Goal: Task Accomplishment & Management: Manage account settings

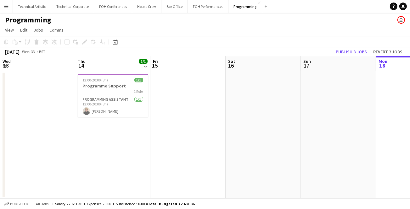
scroll to position [0, 151]
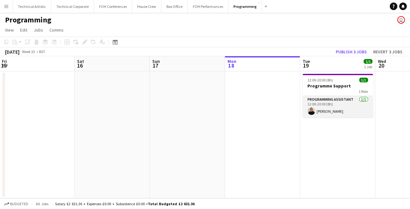
click at [342, 106] on app-card-role "Programming Assistant [DATE] 12:00-20:00 (8h) [PERSON_NAME]" at bounding box center [338, 106] width 71 height 21
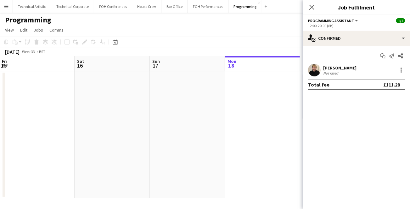
click at [356, 66] on div "[PERSON_NAME] Not rated" at bounding box center [356, 70] width 107 height 13
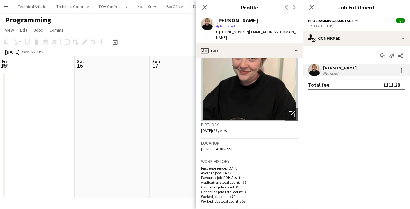
scroll to position [0, 0]
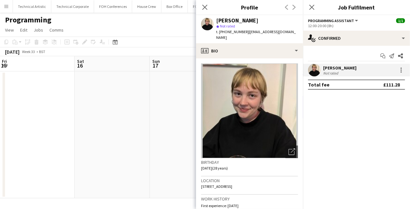
click at [90, 132] on app-date-cell at bounding box center [112, 134] width 75 height 127
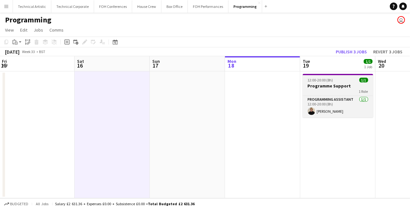
click at [331, 81] on span "12:00-20:00 (8h)" at bounding box center [321, 79] width 26 height 5
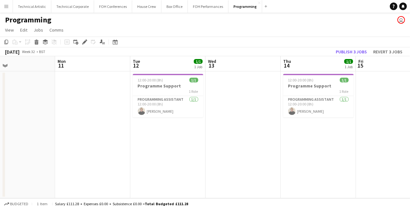
scroll to position [0, 170]
click at [351, 49] on button "Publish 3 jobs" at bounding box center [352, 52] width 36 height 8
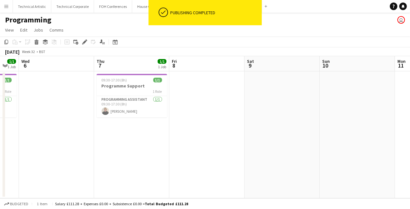
drag, startPoint x: 121, startPoint y: 68, endPoint x: 118, endPoint y: 72, distance: 4.5
click at [118, 71] on app-calendar-viewport "Mon 4 Tue 5 1/1 1 Job Wed 6 Thu 7 1/1 1 Job Fri 8 Sat 9 Sun 10 Mon 11 Tue 12 1/…" at bounding box center [205, 127] width 410 height 142
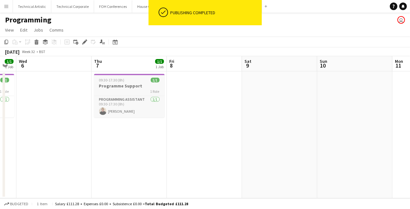
click at [111, 89] on div "1 Role" at bounding box center [129, 91] width 71 height 5
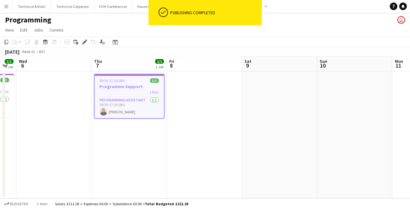
click at [111, 89] on div "1 Role" at bounding box center [129, 91] width 69 height 5
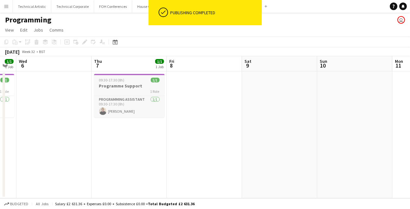
click at [111, 89] on div "1 Role" at bounding box center [129, 91] width 71 height 5
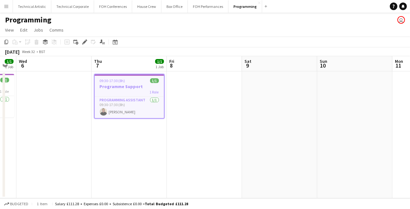
click at [111, 89] on div "1 Role" at bounding box center [129, 91] width 69 height 5
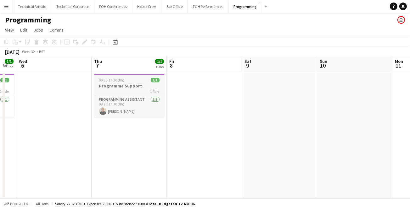
click at [111, 89] on div "1 Role" at bounding box center [129, 91] width 71 height 5
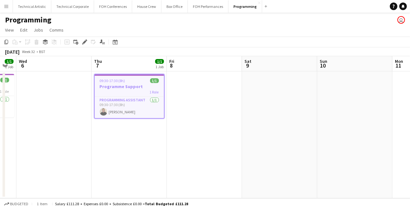
click at [111, 89] on div "1 Role" at bounding box center [129, 91] width 69 height 5
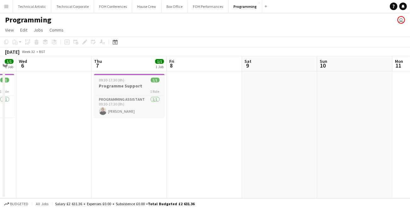
click at [111, 89] on div "1 Role" at bounding box center [129, 91] width 71 height 5
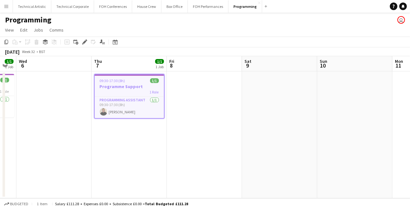
click at [111, 89] on div "1 Role" at bounding box center [129, 91] width 69 height 5
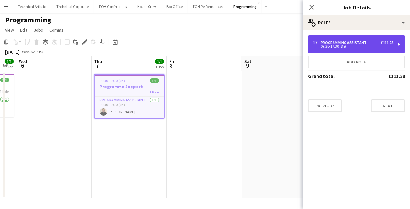
click at [357, 48] on div "1 x Programming Assistant £111.28 09:30-17:30 (8h)" at bounding box center [356, 44] width 97 height 18
